Goal: Information Seeking & Learning: Learn about a topic

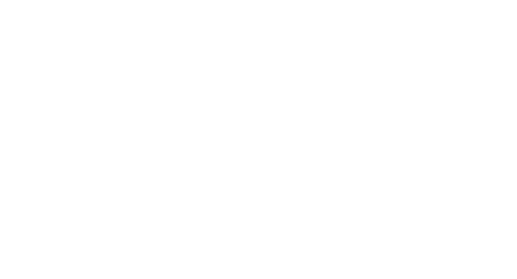
select select "Song"
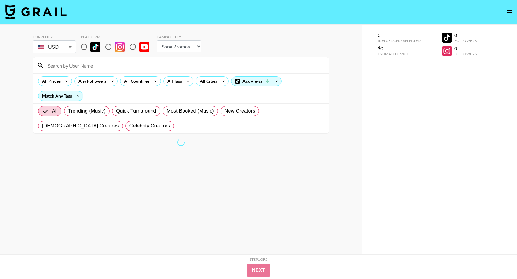
click at [85, 48] on input "radio" at bounding box center [84, 46] width 13 height 13
radio input "true"
click at [132, 83] on div "All Countries" at bounding box center [135, 81] width 30 height 9
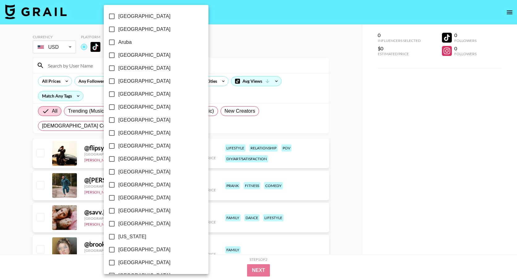
click at [111, 94] on input "[GEOGRAPHIC_DATA]" at bounding box center [111, 94] width 13 height 13
checkbox input "true"
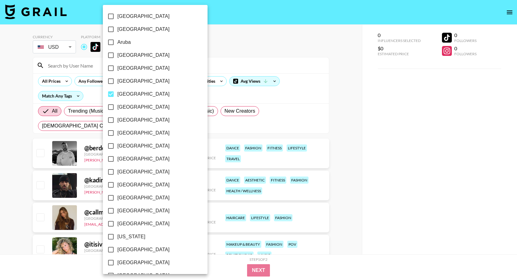
click at [194, 133] on div at bounding box center [258, 139] width 517 height 279
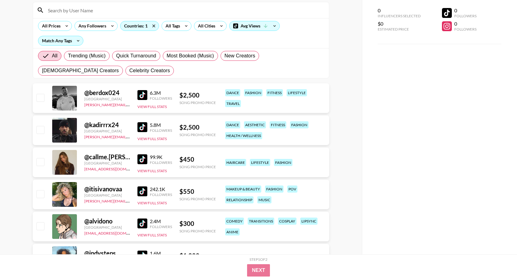
scroll to position [56, 0]
click at [141, 158] on img at bounding box center [142, 159] width 10 height 10
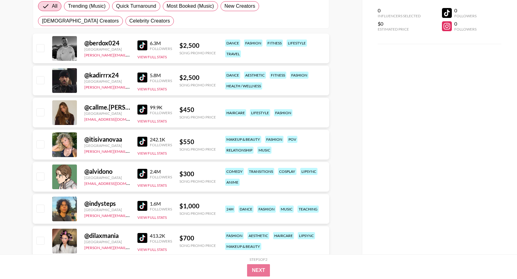
scroll to position [107, 0]
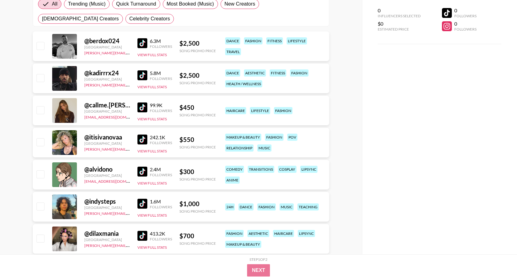
click at [142, 141] on img at bounding box center [142, 140] width 10 height 10
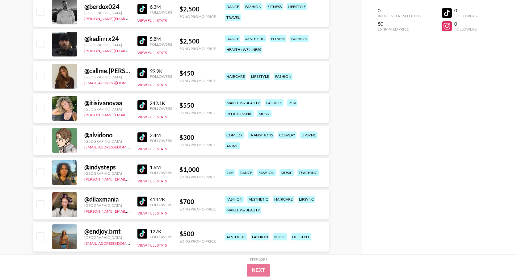
scroll to position [188, 0]
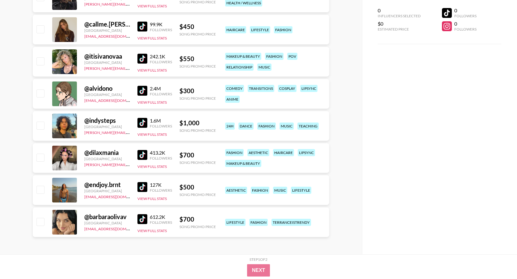
click at [144, 154] on img at bounding box center [142, 155] width 10 height 10
click at [140, 221] on img at bounding box center [142, 219] width 10 height 10
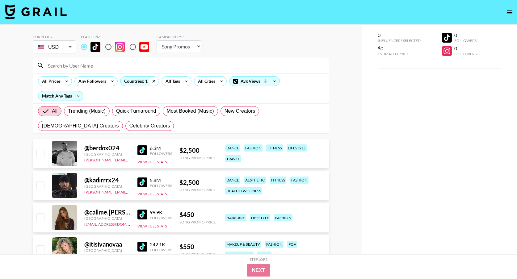
click at [150, 82] on icon at bounding box center [154, 81] width 10 height 9
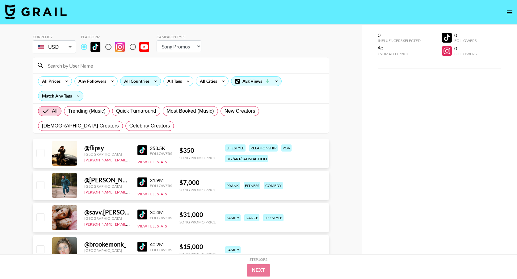
click at [134, 84] on div "All Countries" at bounding box center [135, 81] width 30 height 9
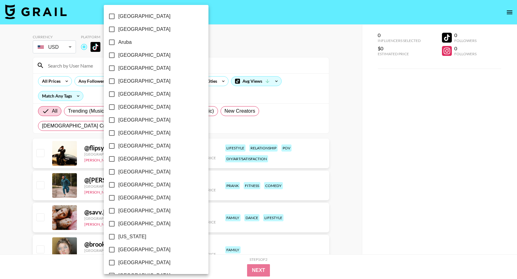
click at [111, 58] on input "[GEOGRAPHIC_DATA]" at bounding box center [111, 55] width 13 height 13
checkbox input "true"
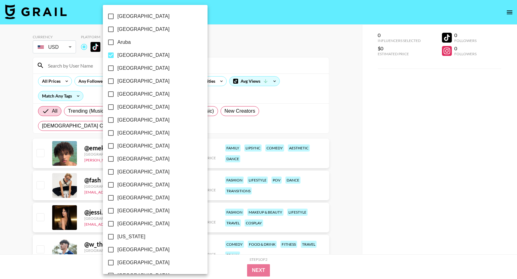
click at [255, 36] on div at bounding box center [258, 139] width 517 height 279
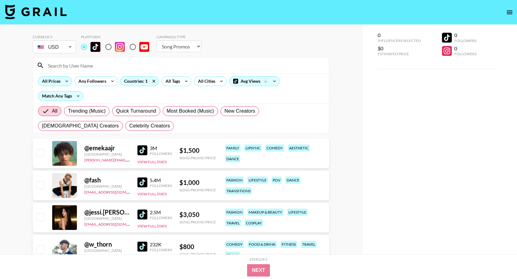
click at [51, 79] on div "All Prices" at bounding box center [49, 81] width 23 height 9
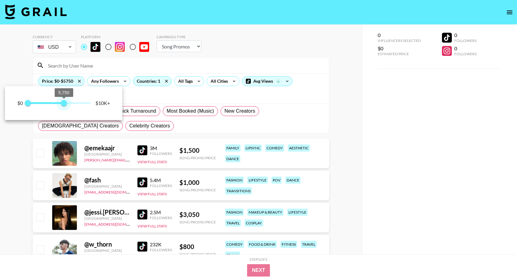
type input "5500"
drag, startPoint x: 91, startPoint y: 102, endPoint x: 62, endPoint y: 103, distance: 28.8
click at [62, 103] on span "5,500" at bounding box center [62, 103] width 6 height 6
click at [145, 108] on div at bounding box center [258, 139] width 517 height 279
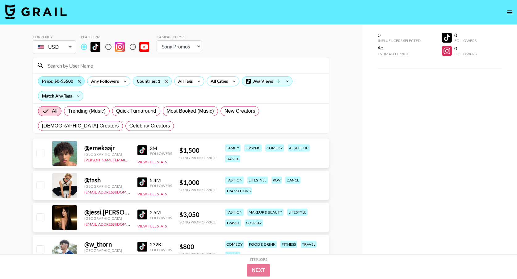
click at [64, 82] on div "Price: $0-$5500" at bounding box center [61, 81] width 46 height 9
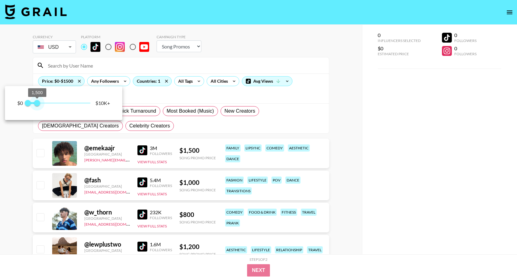
type input "1250"
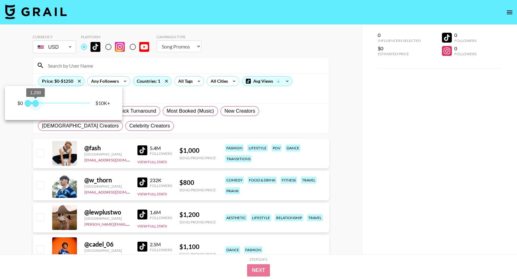
drag, startPoint x: 59, startPoint y: 104, endPoint x: 36, endPoint y: 103, distance: 23.5
click at [36, 103] on span "1,250" at bounding box center [35, 103] width 6 height 6
click at [152, 106] on div at bounding box center [258, 139] width 517 height 279
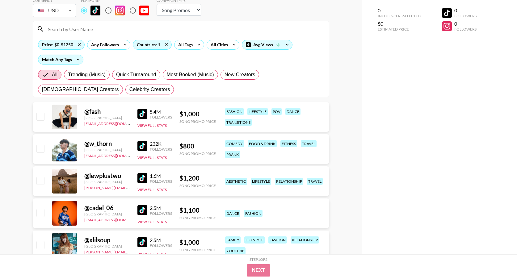
scroll to position [37, 0]
click at [139, 179] on img at bounding box center [142, 178] width 10 height 10
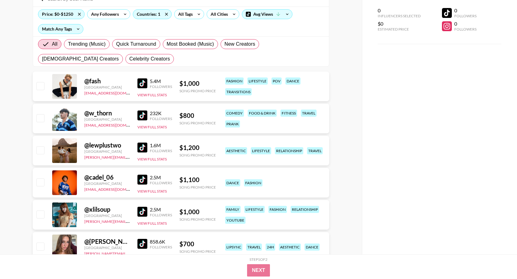
scroll to position [69, 0]
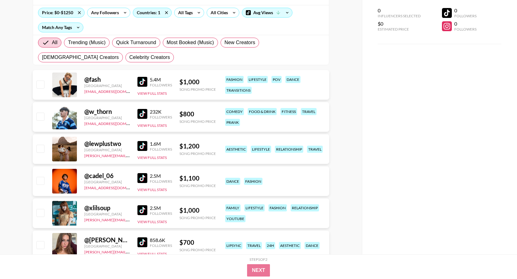
click at [136, 111] on div "@ w_thorn [GEOGRAPHIC_DATA] [EMAIL_ADDRESS][DOMAIN_NAME] 232K Followers View Fu…" at bounding box center [181, 117] width 297 height 30
click at [144, 113] on img at bounding box center [142, 114] width 10 height 10
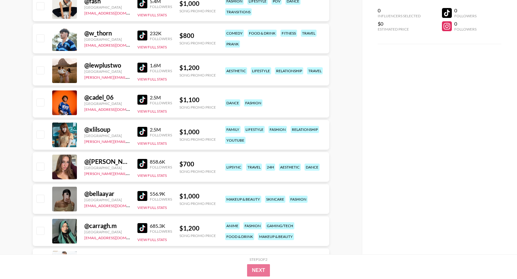
scroll to position [149, 0]
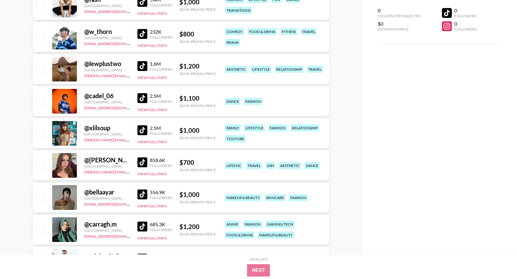
click at [145, 162] on img at bounding box center [142, 163] width 10 height 10
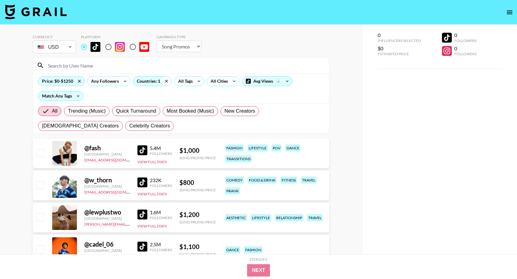
click at [167, 83] on icon at bounding box center [167, 81] width 10 height 9
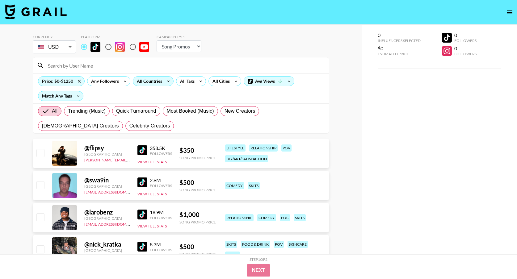
click at [149, 81] on div "All Countries" at bounding box center [148, 81] width 30 height 9
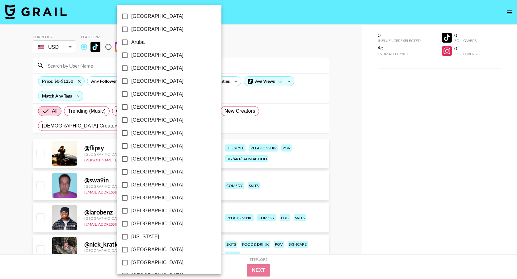
scroll to position [441, 0]
click at [124, 235] on input "[GEOGRAPHIC_DATA]" at bounding box center [124, 236] width 13 height 13
checkbox input "true"
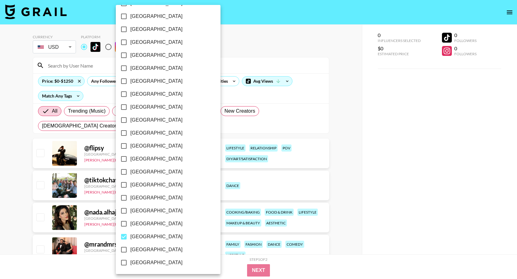
click at [253, 62] on div at bounding box center [258, 139] width 517 height 279
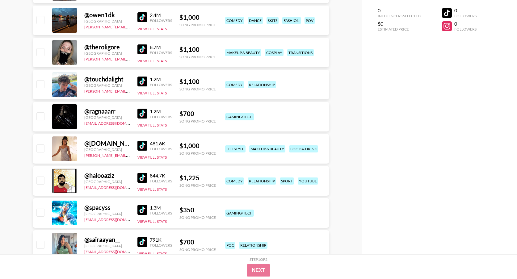
scroll to position [358, 0]
click at [145, 82] on img at bounding box center [142, 81] width 10 height 10
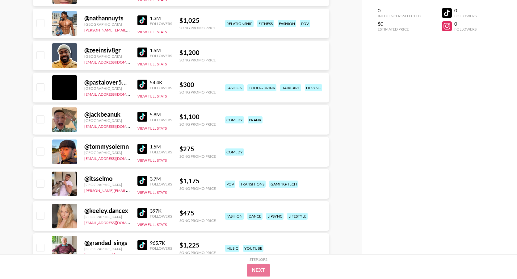
scroll to position [681, 0]
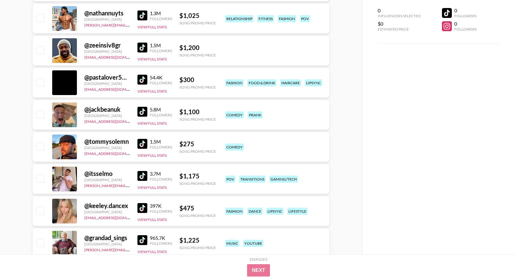
click at [136, 208] on div "@ keeley.dancex [GEOGRAPHIC_DATA] [EMAIL_ADDRESS][DOMAIN_NAME] 397K Followers V…" at bounding box center [181, 211] width 297 height 30
click at [141, 207] on img at bounding box center [142, 208] width 10 height 10
